Goal: Task Accomplishment & Management: Use online tool/utility

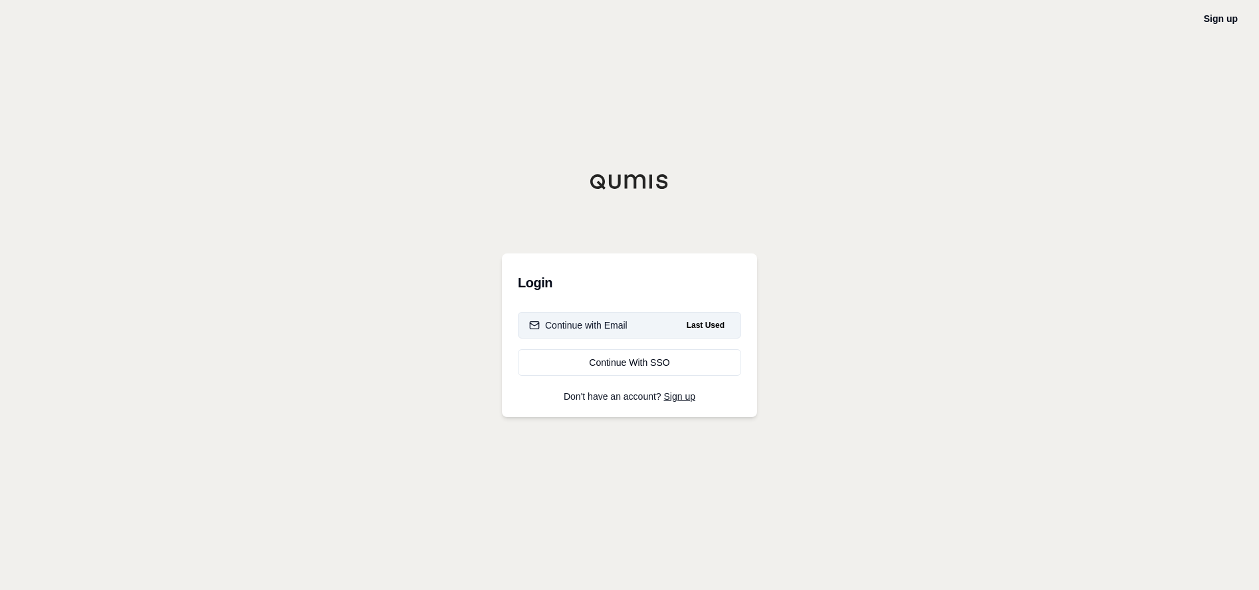
click at [562, 316] on button "Continue with Email Last Used" at bounding box center [629, 325] width 223 height 27
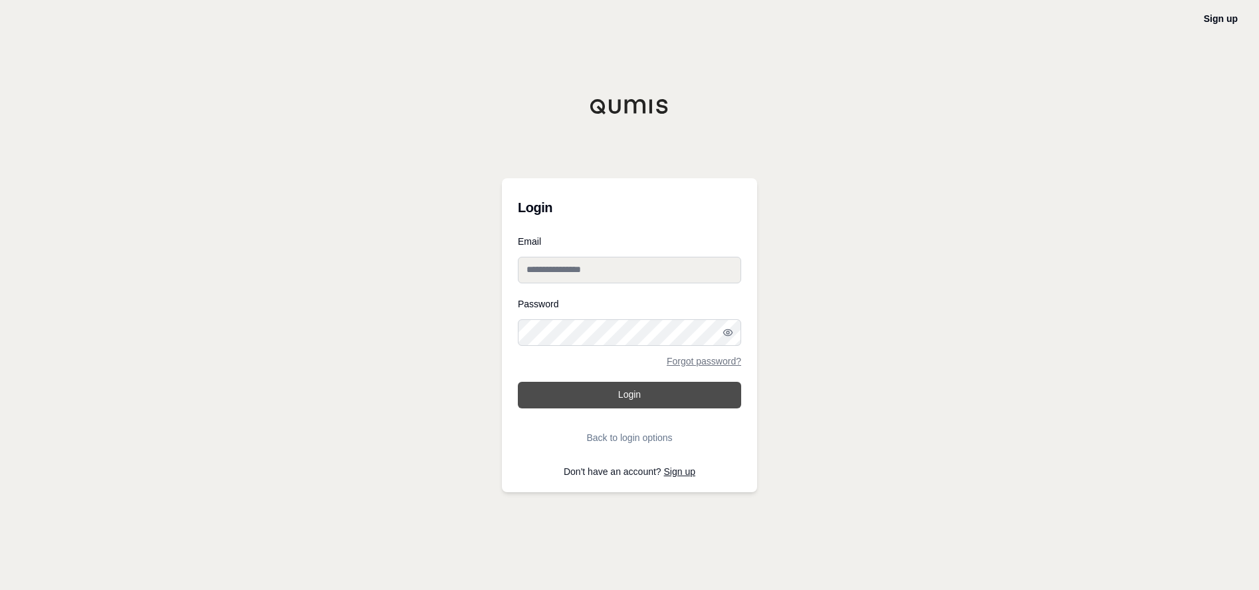
type input "**********"
click at [582, 395] on button "Login" at bounding box center [629, 395] width 223 height 27
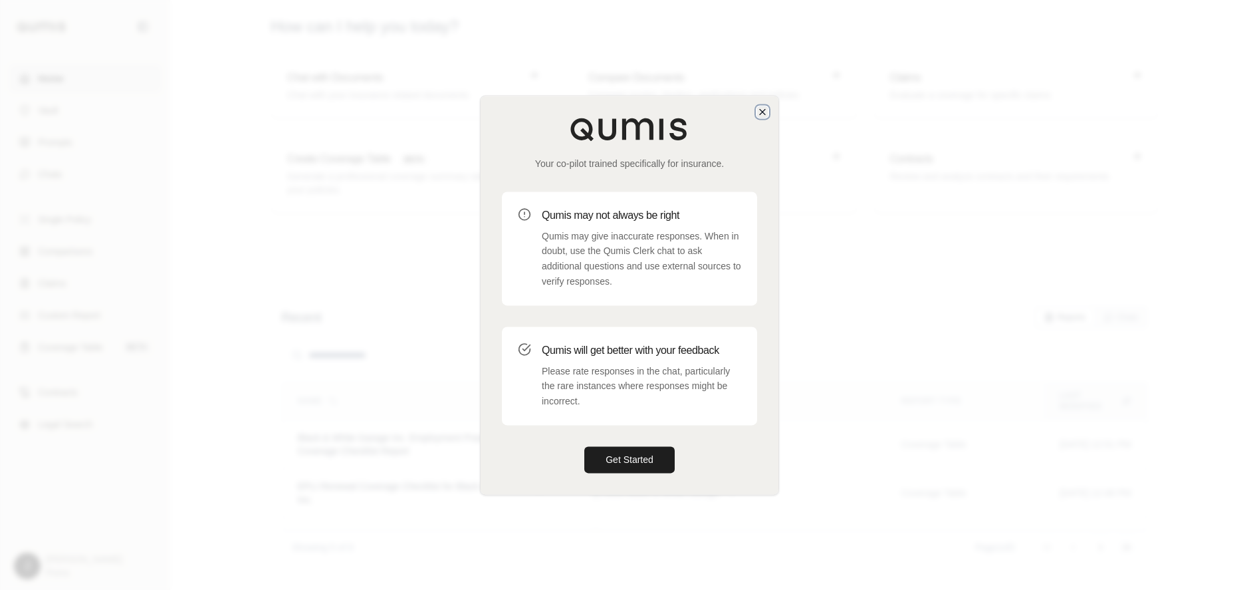
click at [758, 111] on icon "button" at bounding box center [762, 111] width 11 height 11
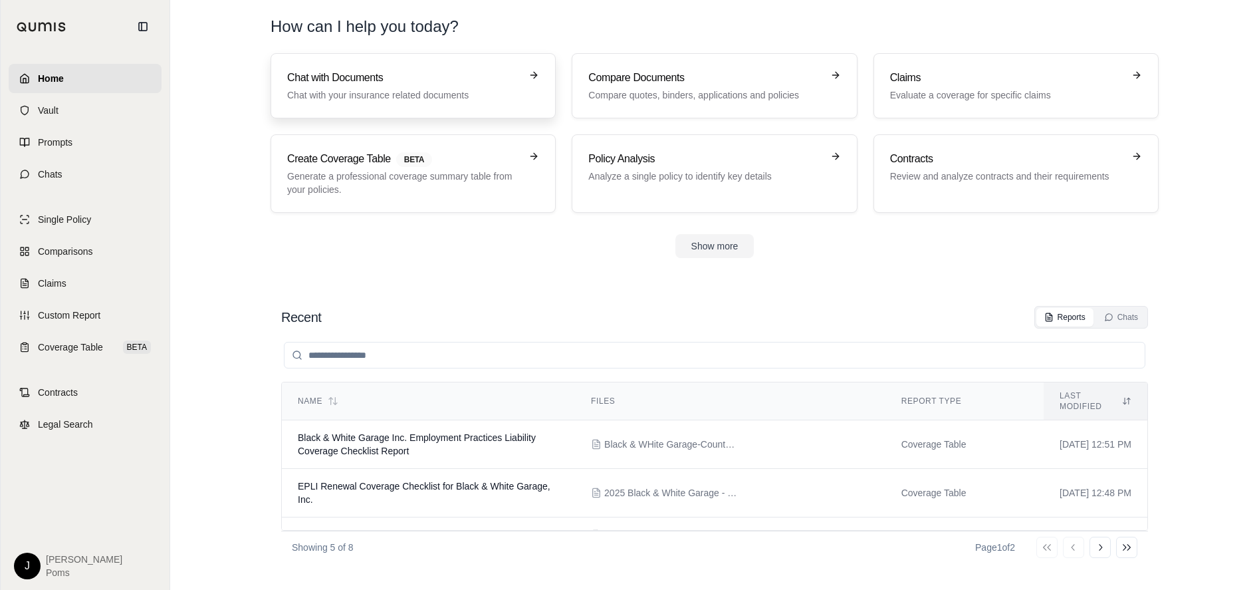
click at [427, 87] on div "Chat with Documents Chat with your insurance related documents" at bounding box center [403, 86] width 233 height 32
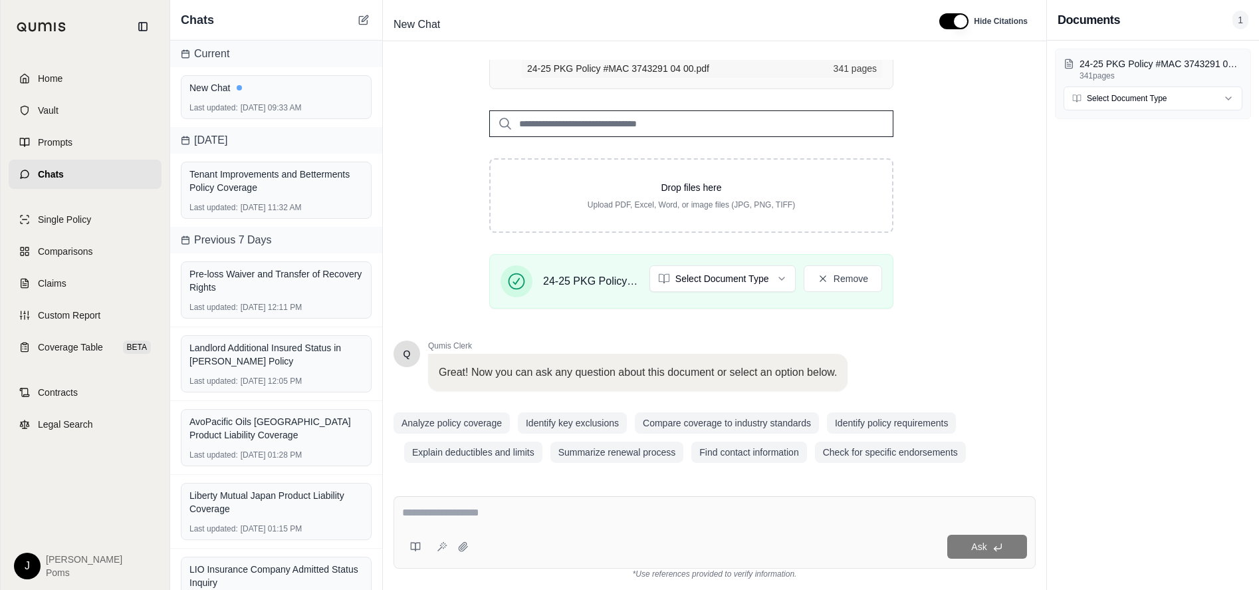
scroll to position [191, 0]
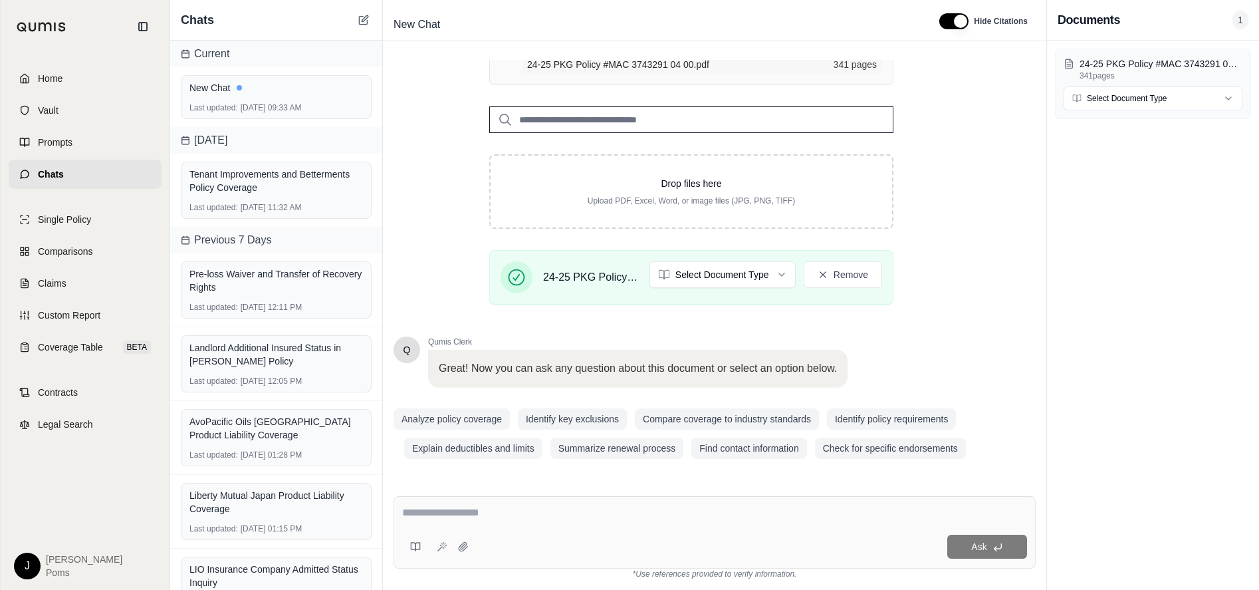
click at [478, 522] on div at bounding box center [714, 514] width 625 height 21
click at [473, 508] on textarea at bounding box center [714, 512] width 625 height 16
type textarea "**********"
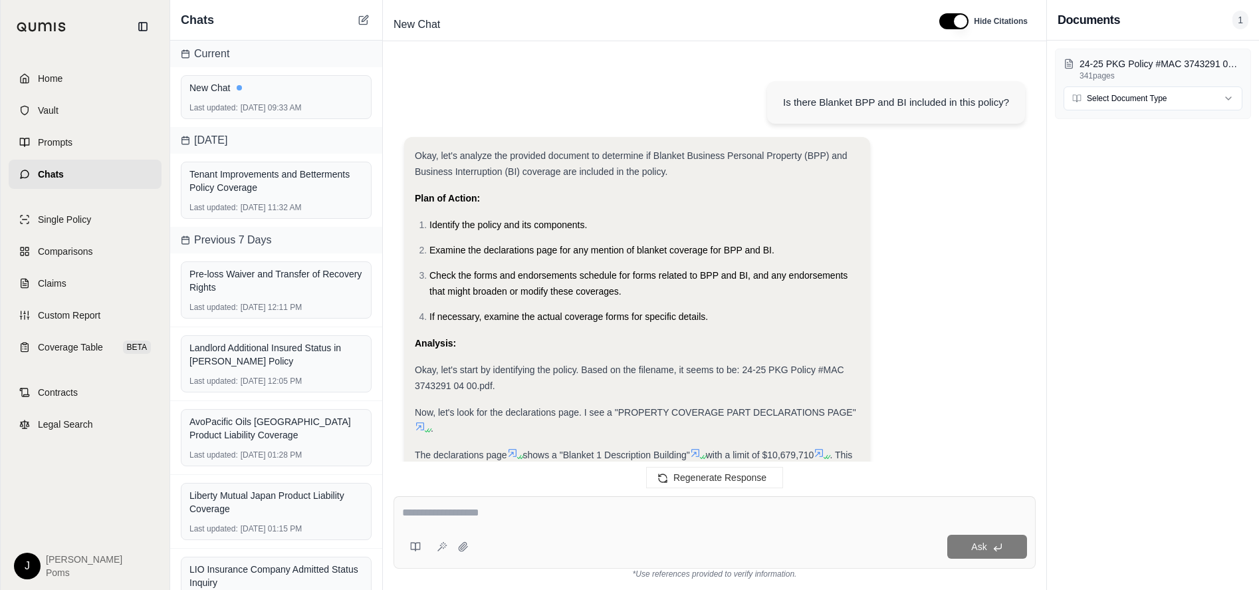
scroll to position [608, 0]
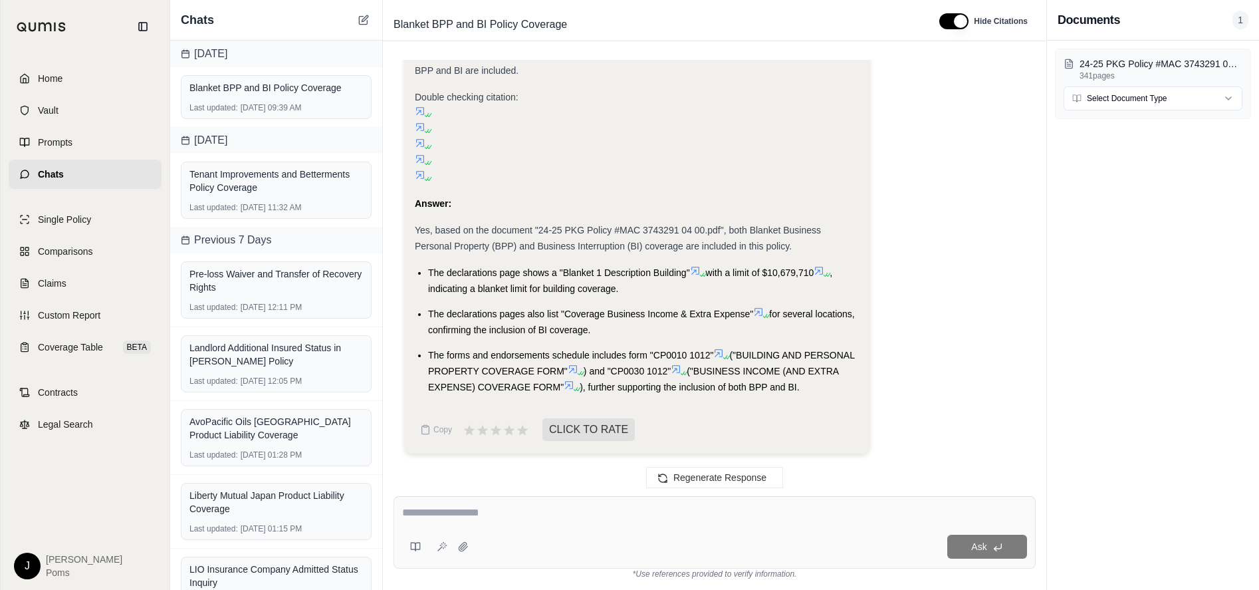
click at [635, 315] on li "The declarations pages also list "Coverage Business Income & Extra Expense" for…" at bounding box center [643, 322] width 431 height 32
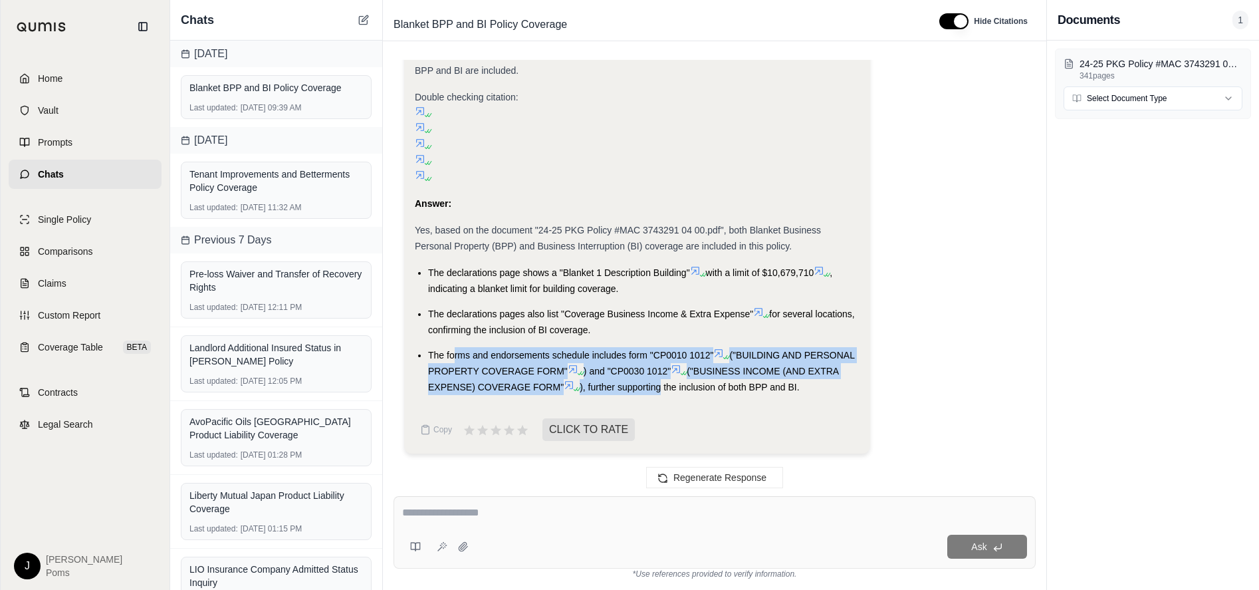
drag, startPoint x: 453, startPoint y: 340, endPoint x: 721, endPoint y: 369, distance: 269.4
click at [721, 369] on li "The forms and endorsements schedule includes form "CP0010 1012" ("BUILDING AND …" at bounding box center [643, 371] width 431 height 48
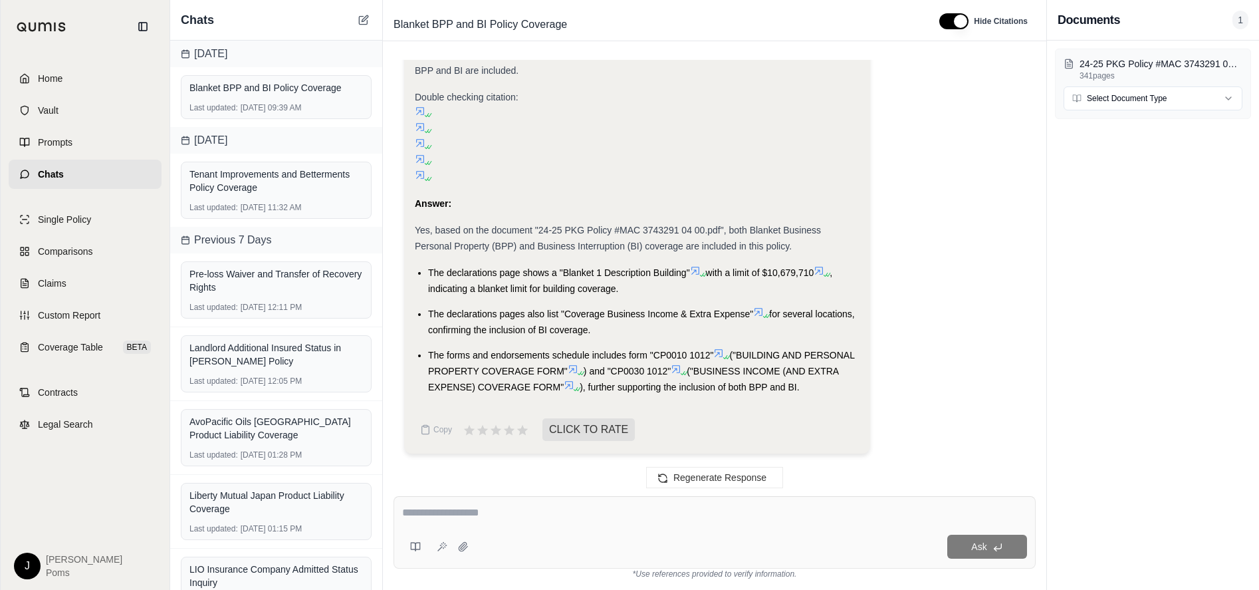
click at [703, 387] on li "The forms and endorsements schedule includes form "CP0010 1012" ("BUILDING AND …" at bounding box center [643, 371] width 431 height 48
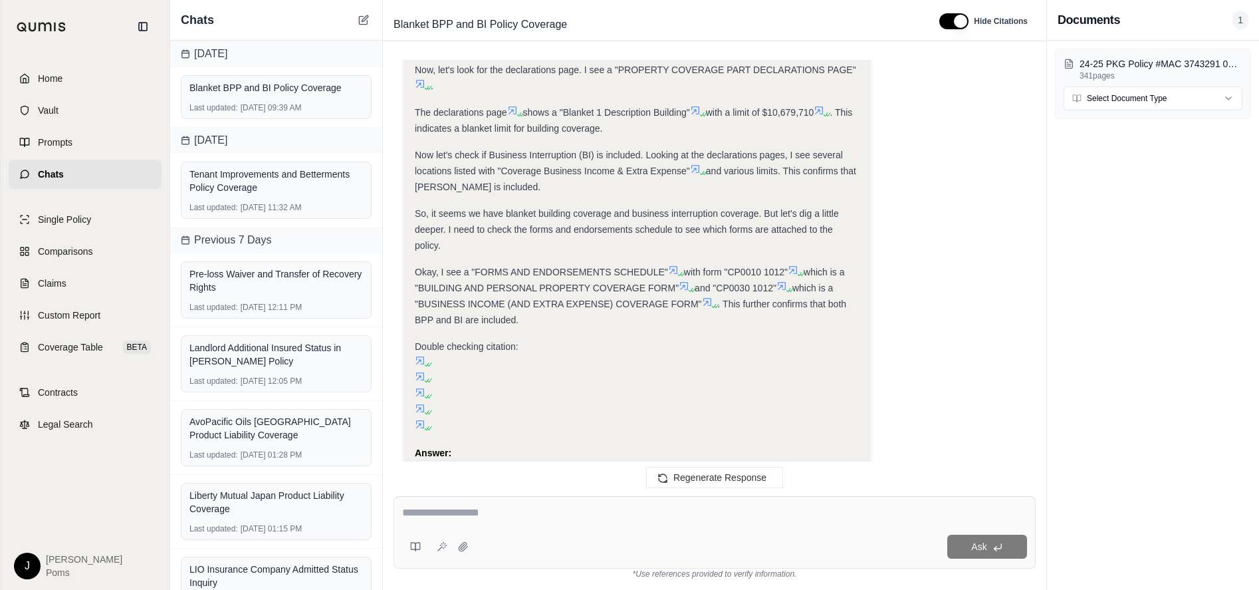
scroll to position [342, 0]
click at [486, 508] on textarea at bounding box center [714, 512] width 625 height 16
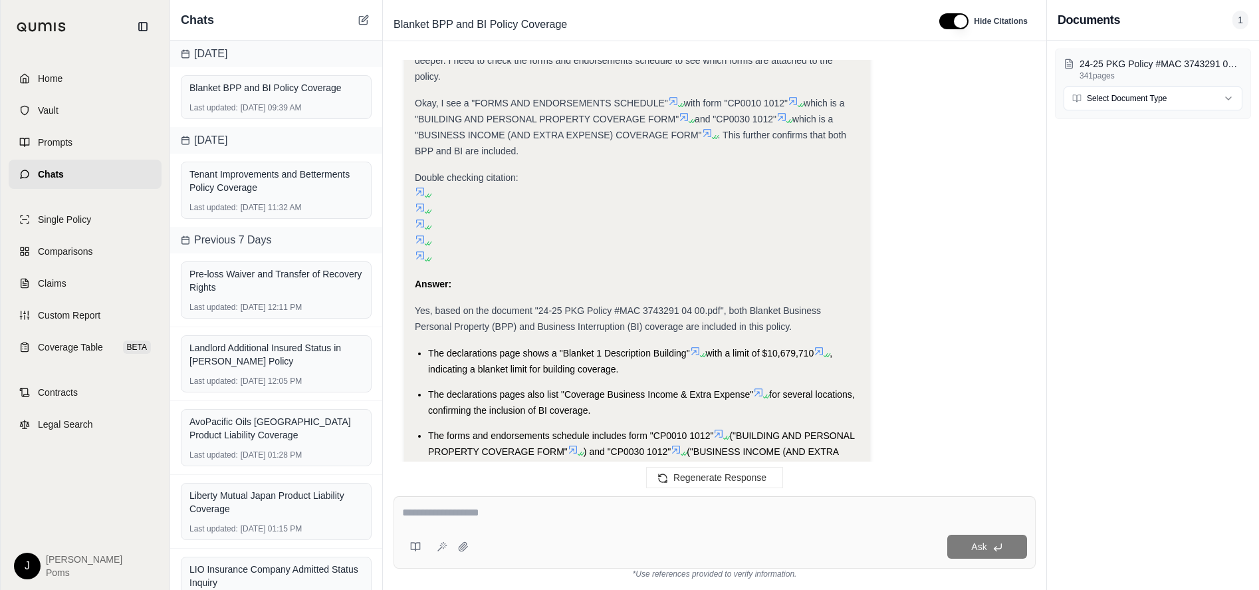
scroll to position [608, 0]
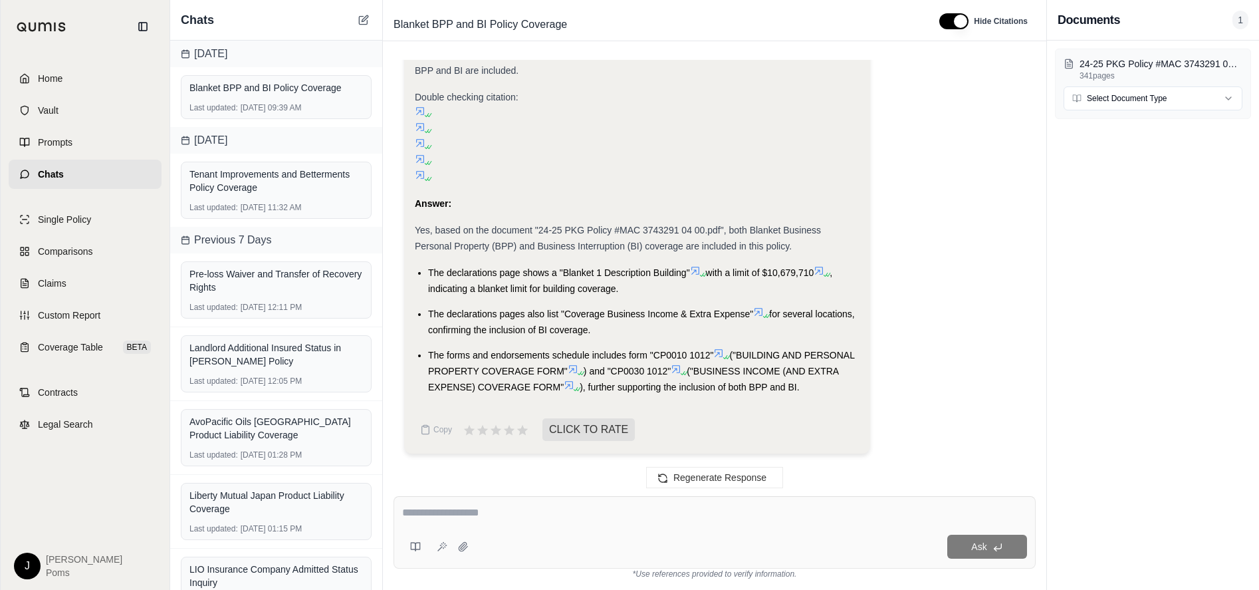
click at [428, 507] on textarea at bounding box center [714, 512] width 625 height 16
type textarea "**********"
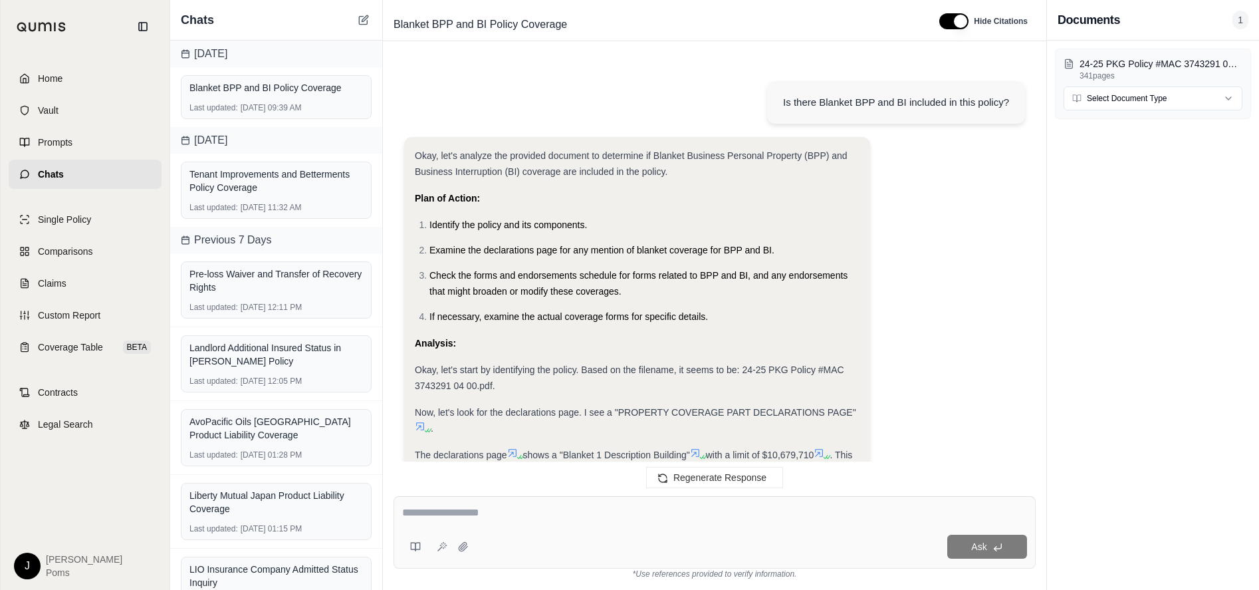
scroll to position [1315, 0]
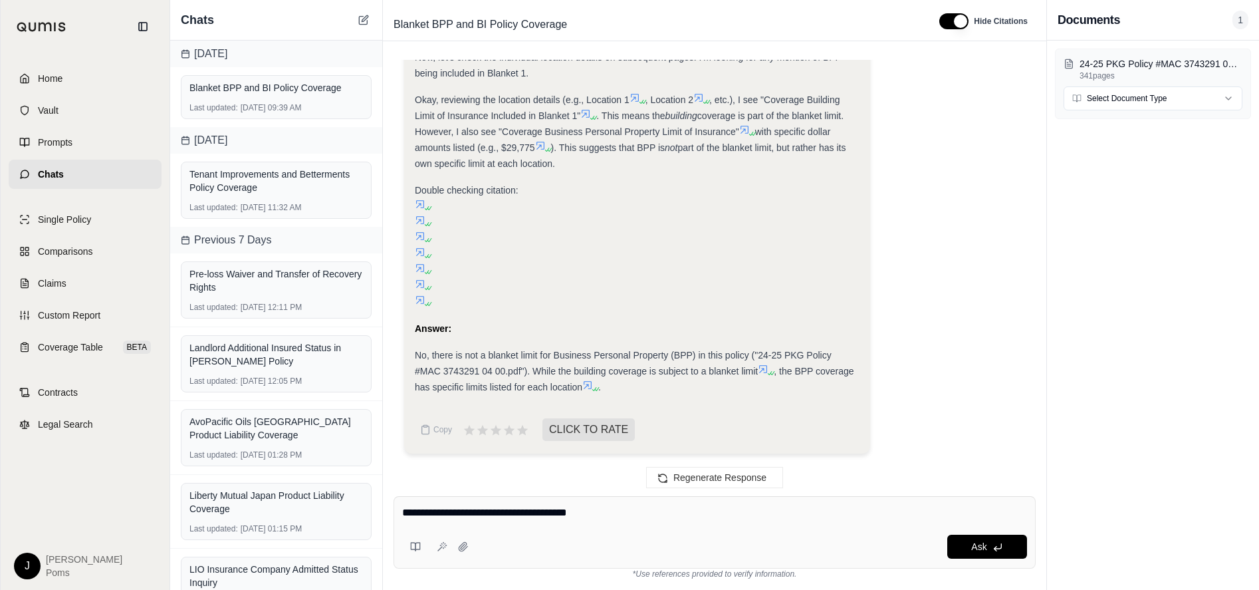
type textarea "**********"
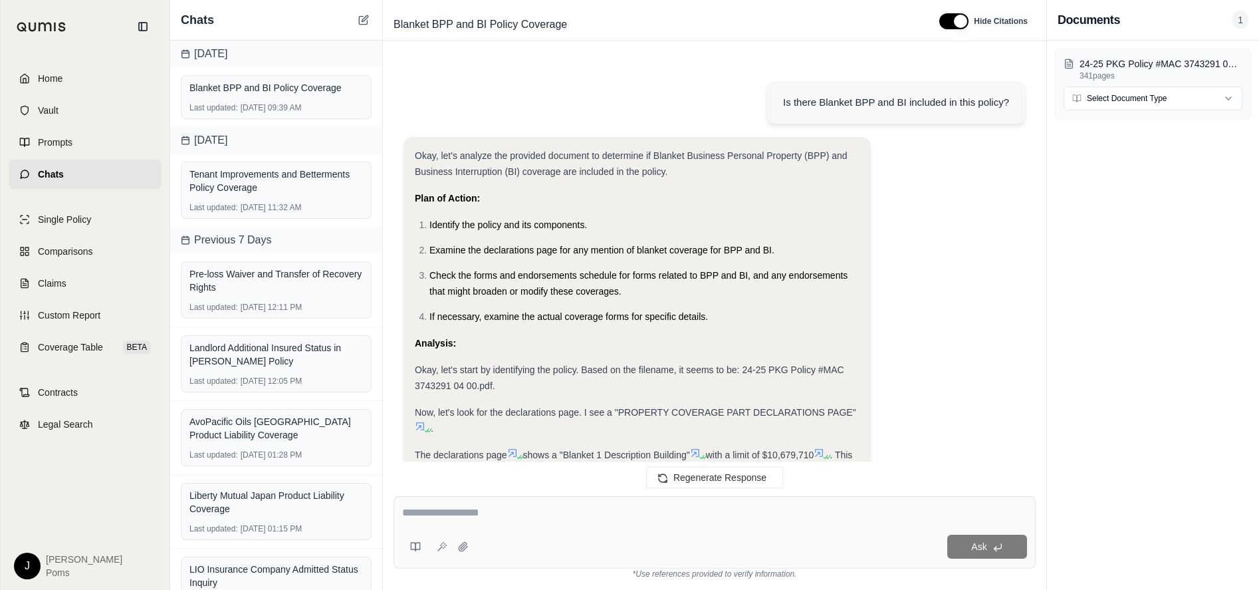
scroll to position [1910, 0]
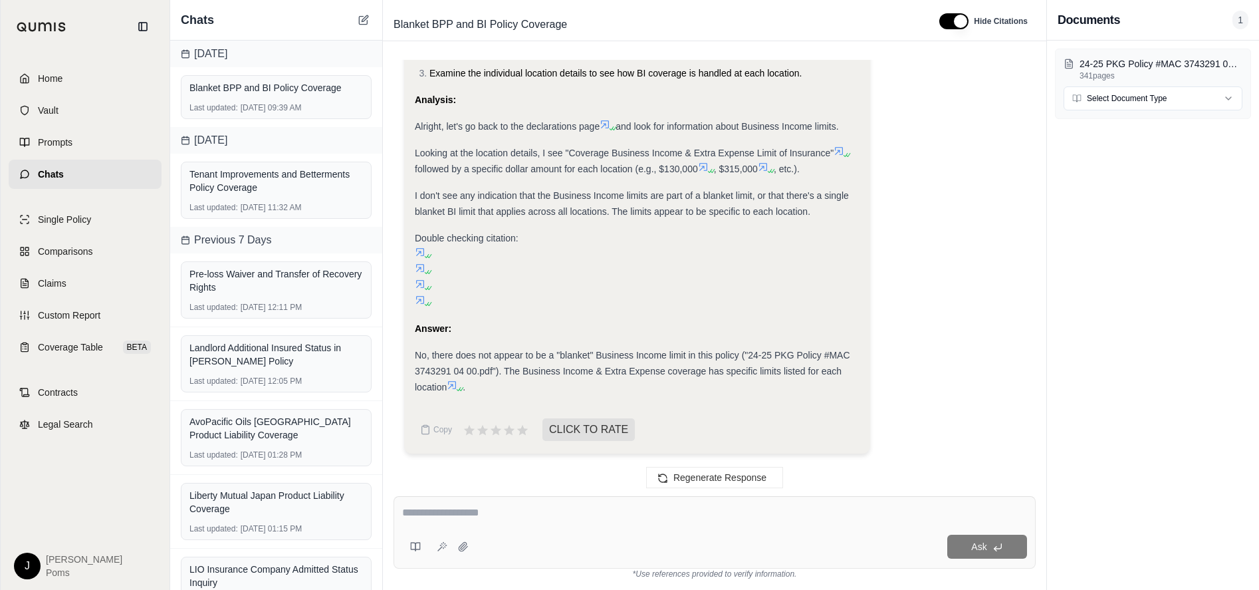
click at [497, 514] on textarea at bounding box center [714, 512] width 625 height 16
